Goal: Task Accomplishment & Management: Complete application form

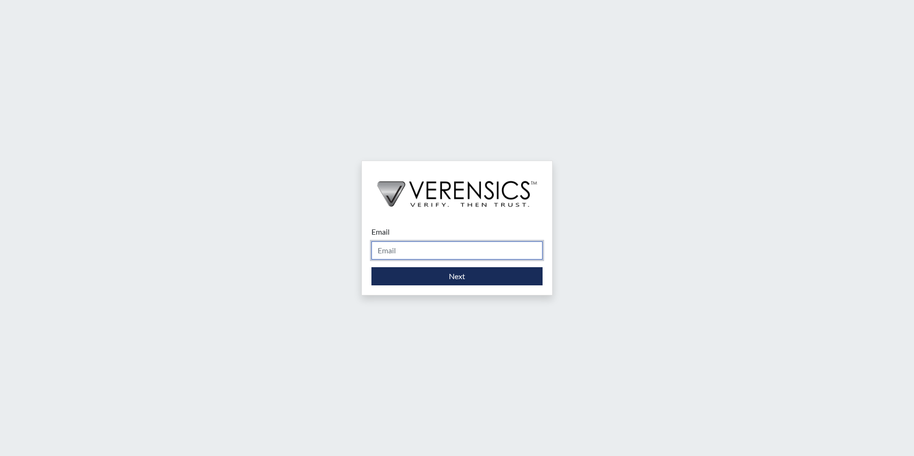
click at [402, 246] on input "Email" at bounding box center [457, 250] width 171 height 18
type input "[PERSON_NAME][EMAIL_ADDRESS][PERSON_NAME][DOMAIN_NAME]"
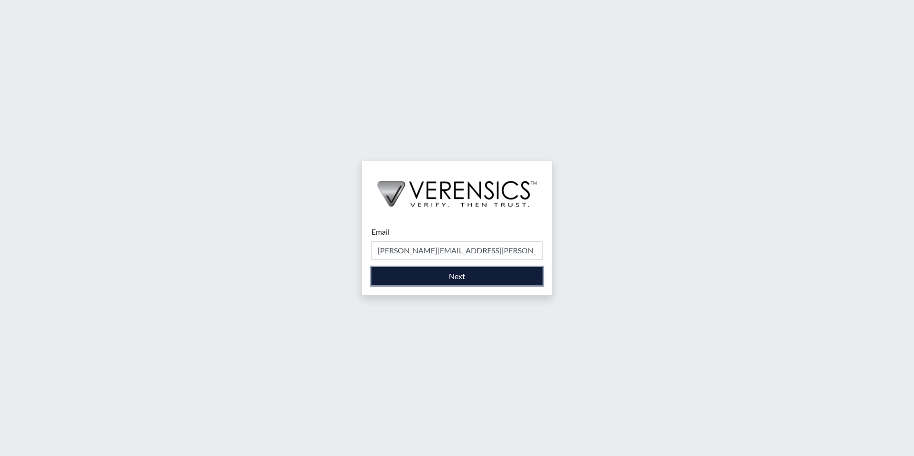
click at [427, 281] on button "Next" at bounding box center [457, 276] width 171 height 18
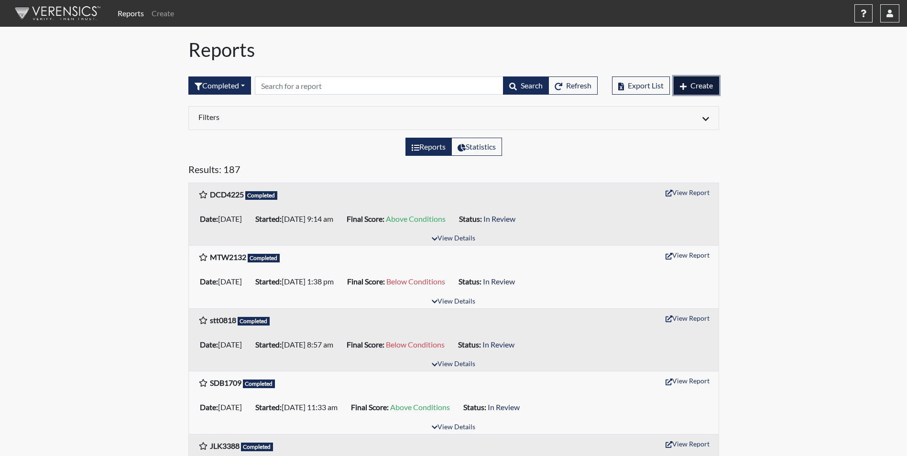
click at [701, 87] on span "Create" at bounding box center [701, 85] width 22 height 9
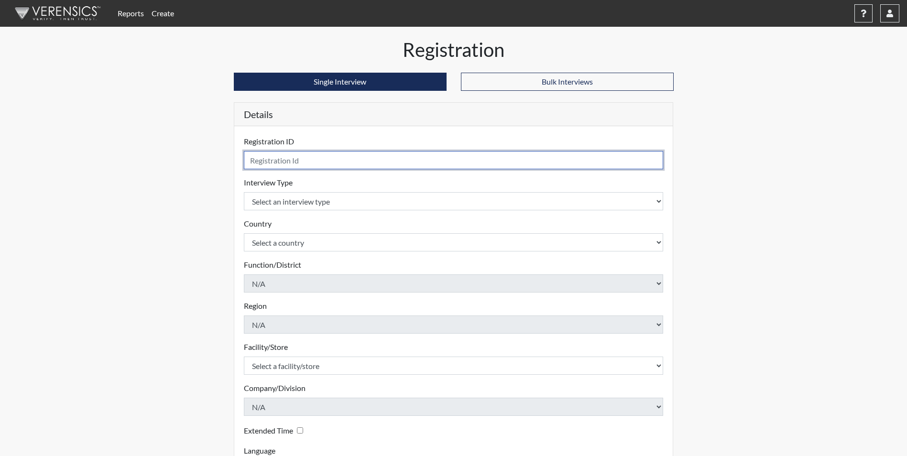
click at [282, 166] on input "text" at bounding box center [454, 160] width 420 height 18
type input "JMS8466"
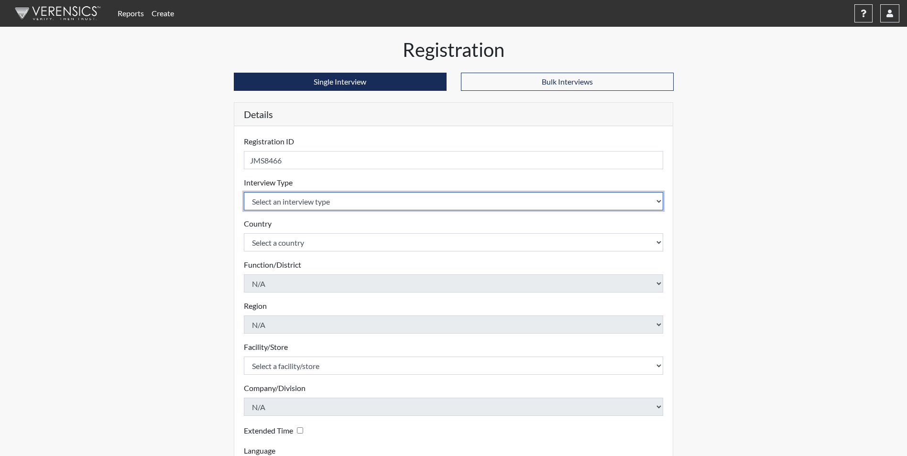
click at [323, 202] on select "Select an interview type Corrections Pre-Employment" at bounding box center [454, 201] width 420 height 18
select select "ff733e93-e1bf-11ea-9c9f-0eff0cf7eb8f"
click at [244, 192] on select "Select an interview type Corrections Pre-Employment" at bounding box center [454, 201] width 420 height 18
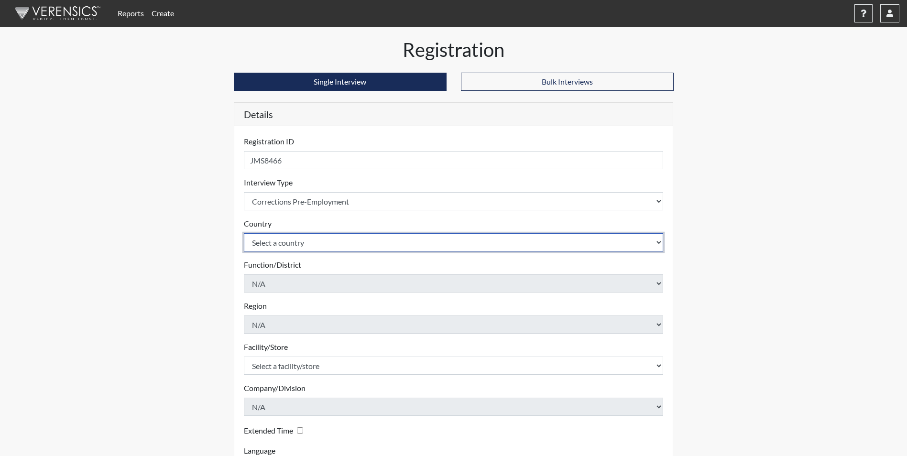
click at [313, 249] on select "Select a country [GEOGRAPHIC_DATA] [GEOGRAPHIC_DATA]" at bounding box center [454, 242] width 420 height 18
select select "united-states-of-[GEOGRAPHIC_DATA]"
click at [244, 233] on select "Select a country [GEOGRAPHIC_DATA] [GEOGRAPHIC_DATA]" at bounding box center [454, 242] width 420 height 18
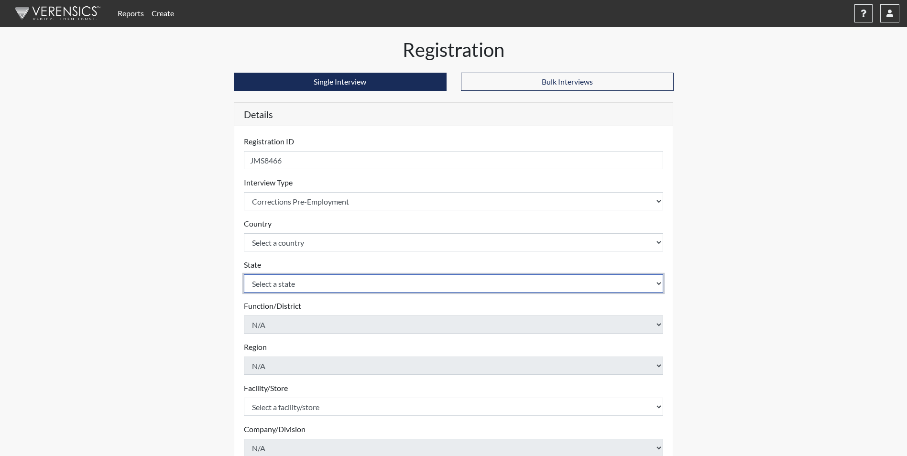
click at [329, 283] on select "Select a state [US_STATE] [US_STATE] [US_STATE] [US_STATE] [US_STATE] [US_STATE…" at bounding box center [454, 283] width 420 height 18
select select "GA"
click at [244, 274] on select "Select a state [US_STATE] [US_STATE] [US_STATE] [US_STATE] [US_STATE] [US_STATE…" at bounding box center [454, 283] width 420 height 18
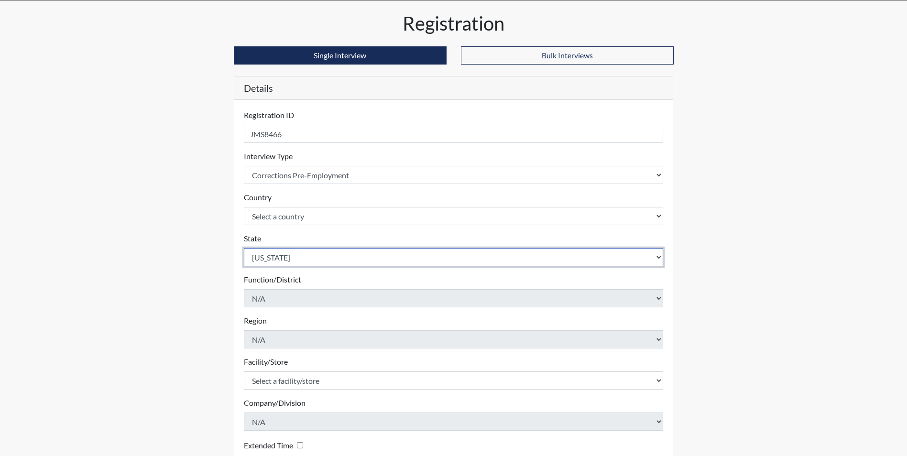
scroll to position [48, 0]
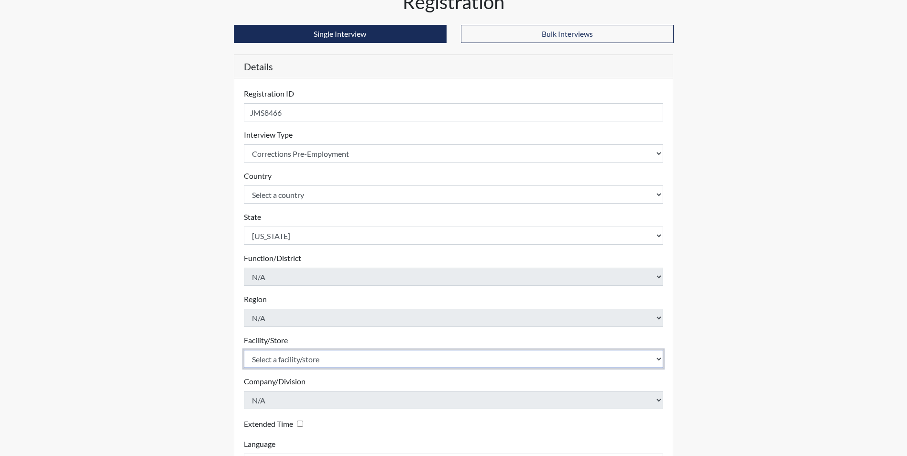
click at [394, 356] on select "Select a facility/store [PERSON_NAME] Unit Metro Re-Entry Facility Metro TC" at bounding box center [454, 359] width 420 height 18
select select "46cd50ea-3422-478d-8e5a-ebf783f64df2"
click at [244, 350] on select "Select a facility/store [PERSON_NAME] Unit Metro Re-Entry Facility Metro TC" at bounding box center [454, 359] width 420 height 18
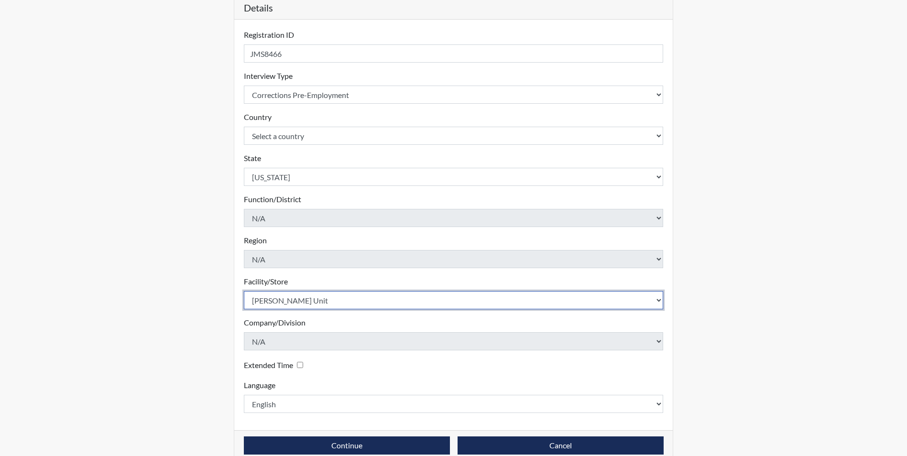
scroll to position [123, 0]
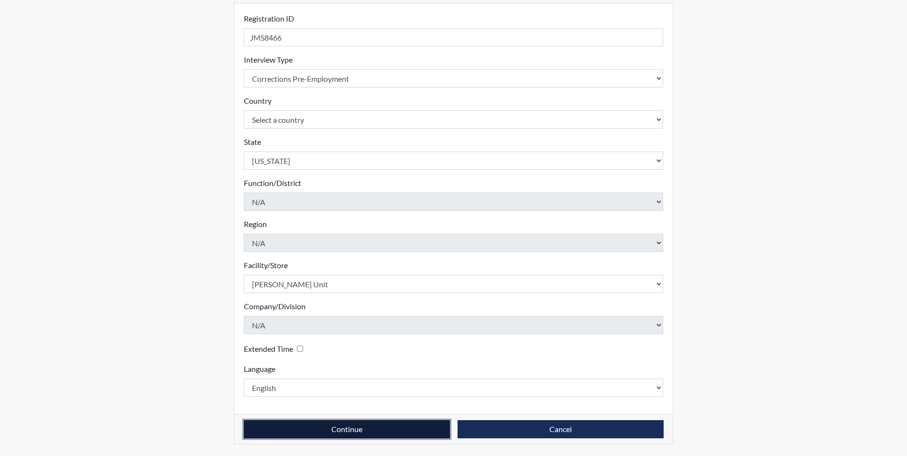
click at [271, 423] on button "Continue" at bounding box center [347, 429] width 206 height 18
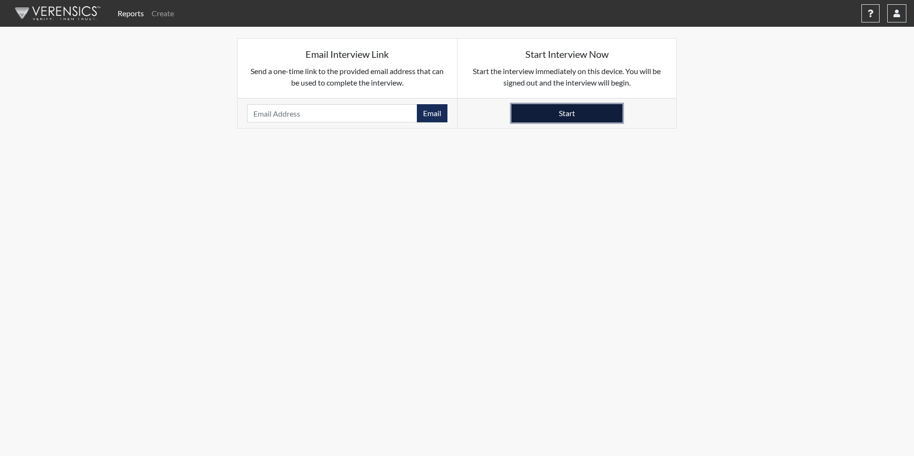
click at [545, 108] on button "Start" at bounding box center [567, 113] width 111 height 18
